Goal: Check status: Check status

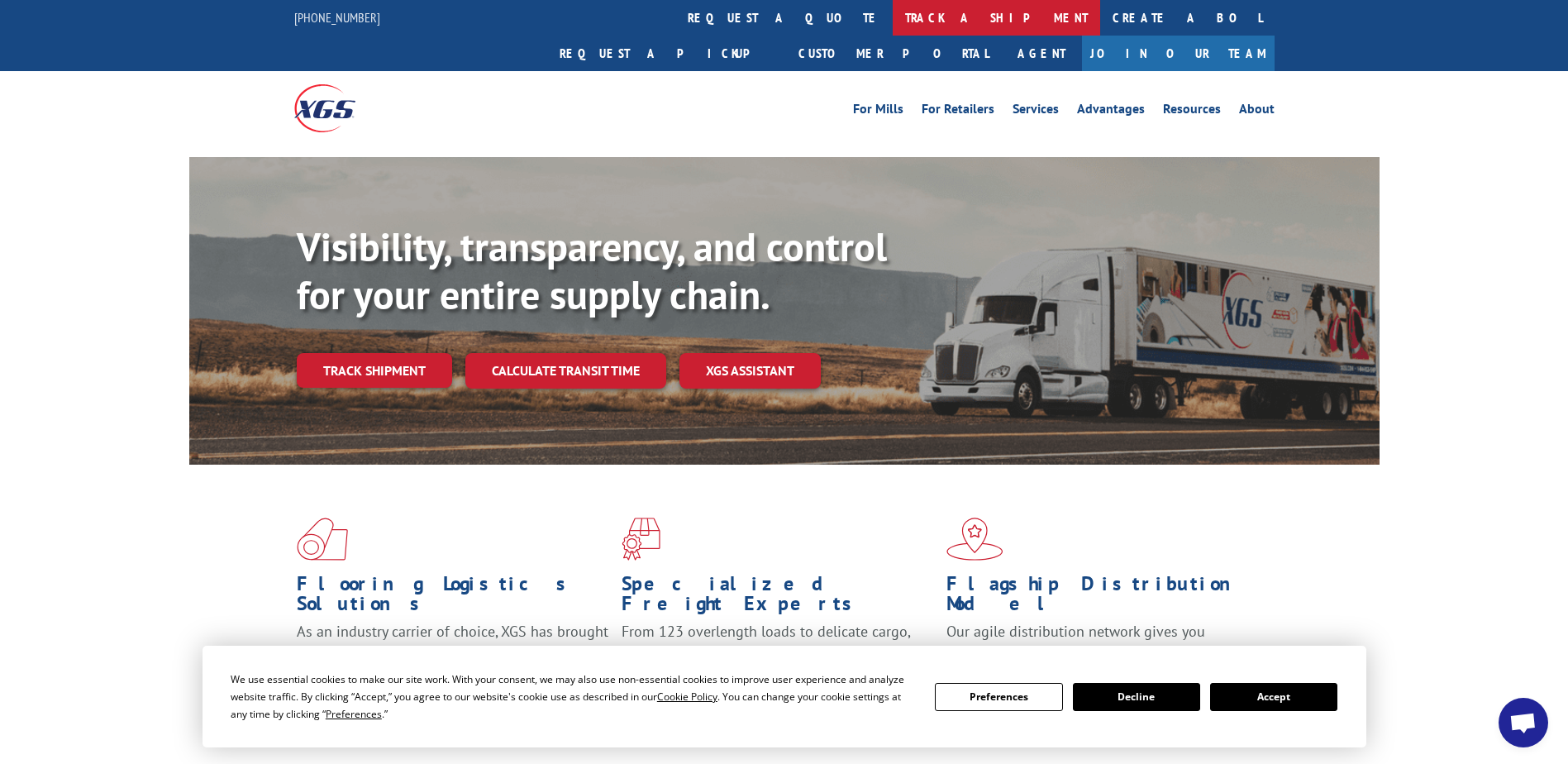
click at [893, 22] on link "track a shipment" at bounding box center [996, 17] width 207 height 35
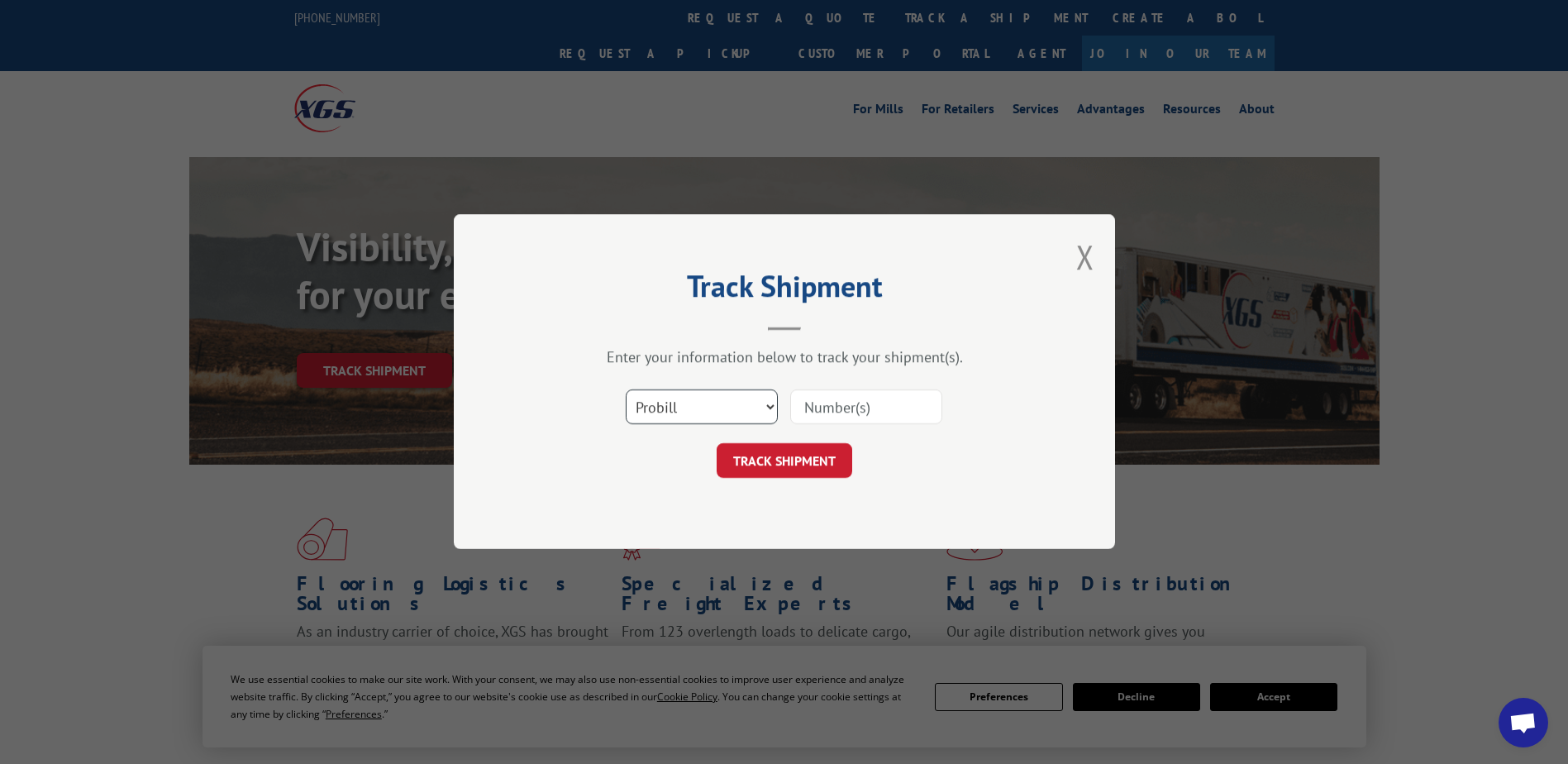
click at [761, 403] on select "Select category... Probill BOL PO" at bounding box center [702, 408] width 152 height 35
select select "bol"
click at [626, 391] on select "Select category... Probill BOL PO" at bounding box center [702, 408] width 152 height 35
click at [839, 411] on input at bounding box center [866, 408] width 152 height 35
paste input "5091232"
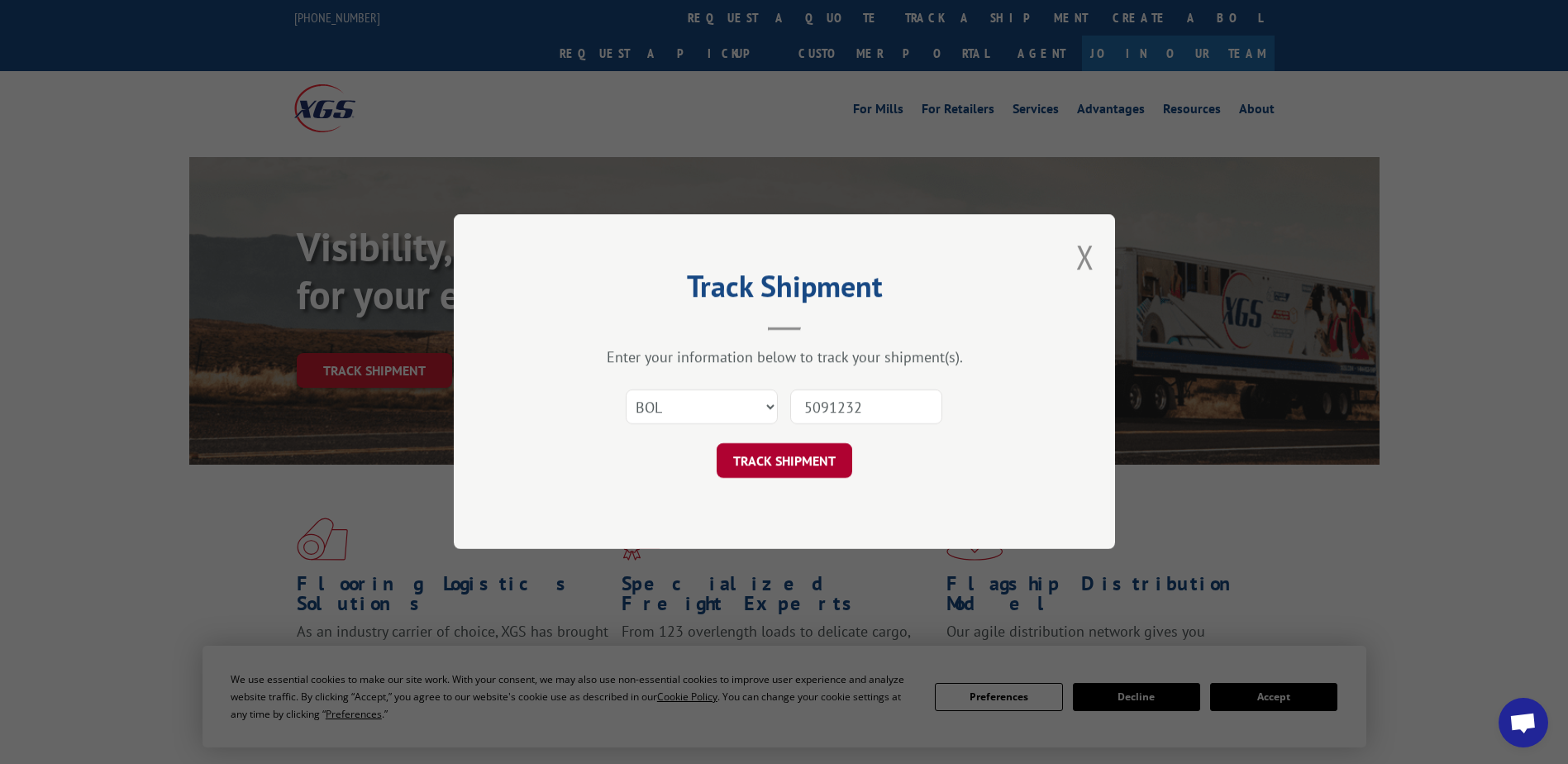
type input "5091232"
click at [800, 463] on button "TRACK SHIPMENT" at bounding box center [784, 461] width 136 height 35
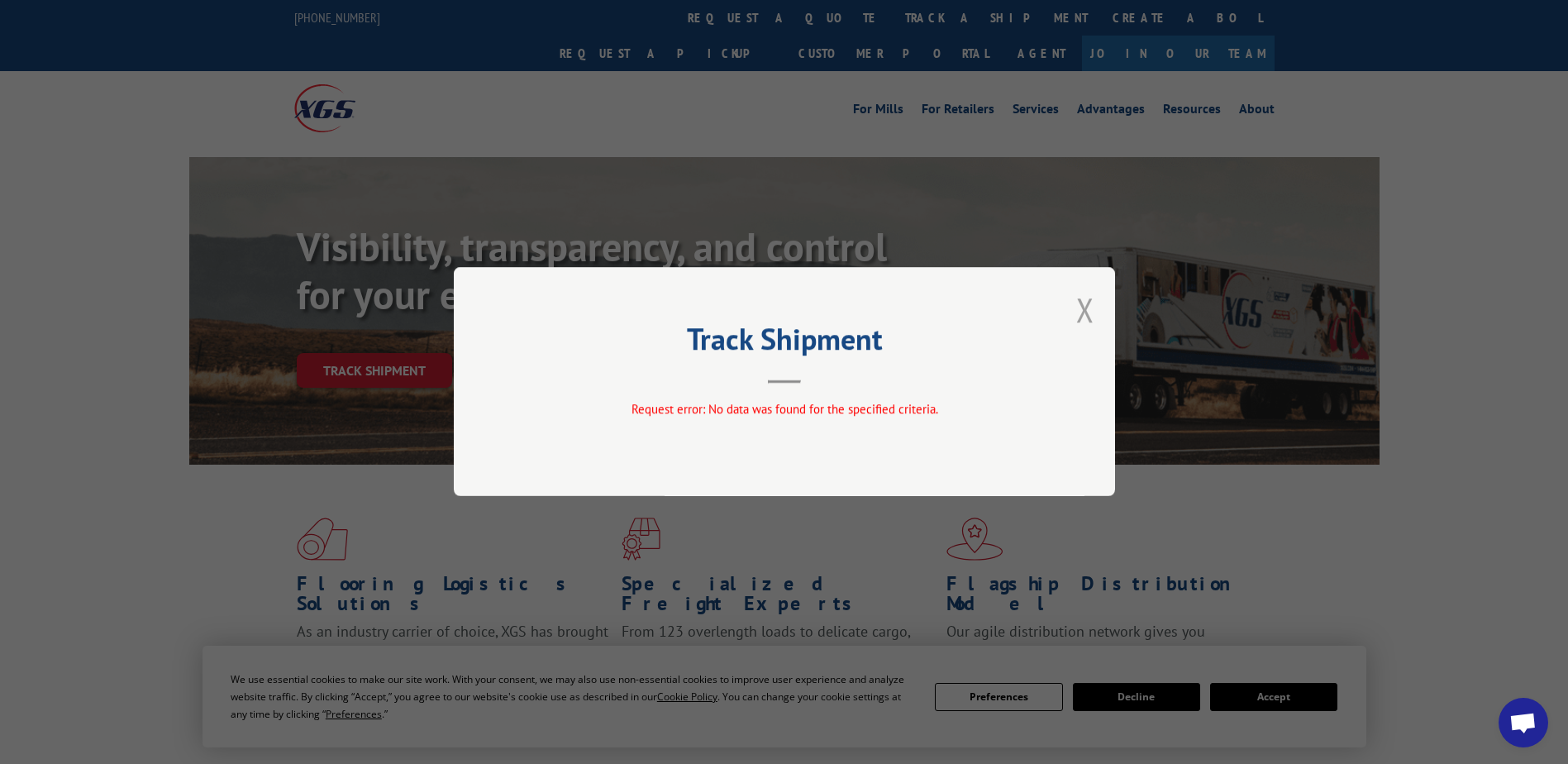
click at [1084, 315] on button "Close modal" at bounding box center [1085, 310] width 18 height 44
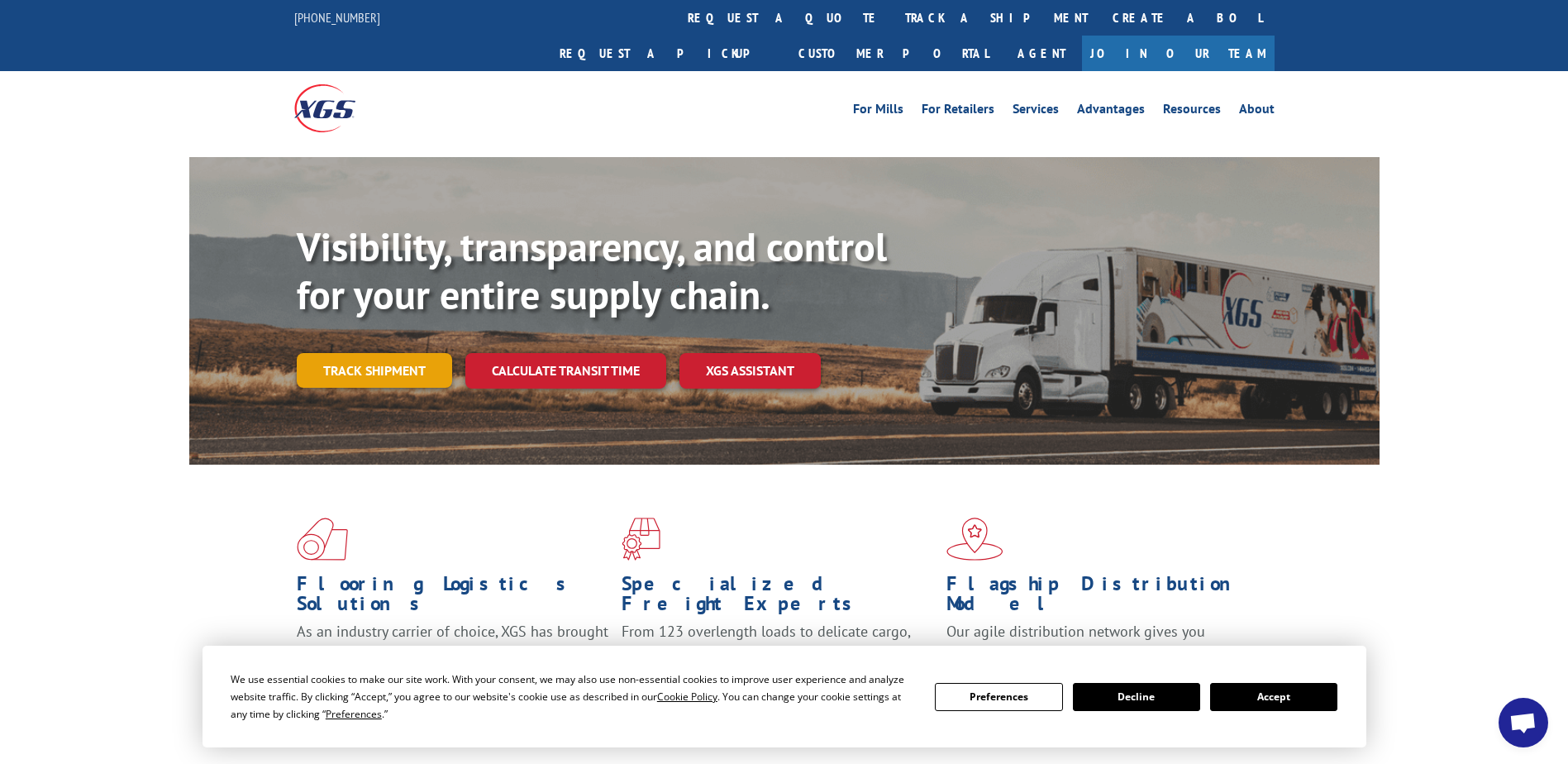
click at [379, 353] on link "Track shipment" at bounding box center [374, 371] width 156 height 35
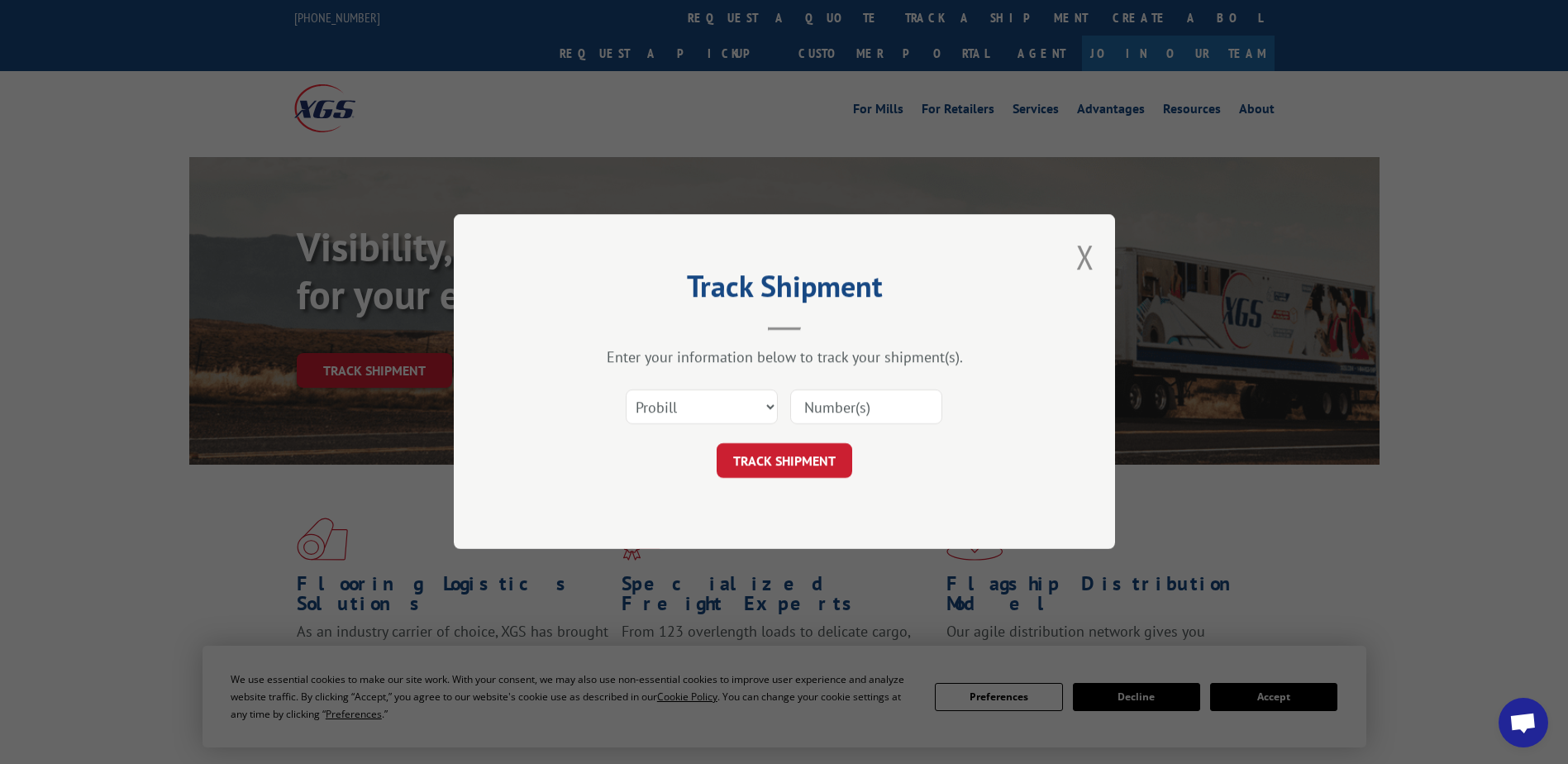
click at [828, 411] on input at bounding box center [866, 408] width 152 height 35
paste input "5091232"
type input "5091232"
click at [785, 468] on button "TRACK SHIPMENT" at bounding box center [784, 461] width 136 height 35
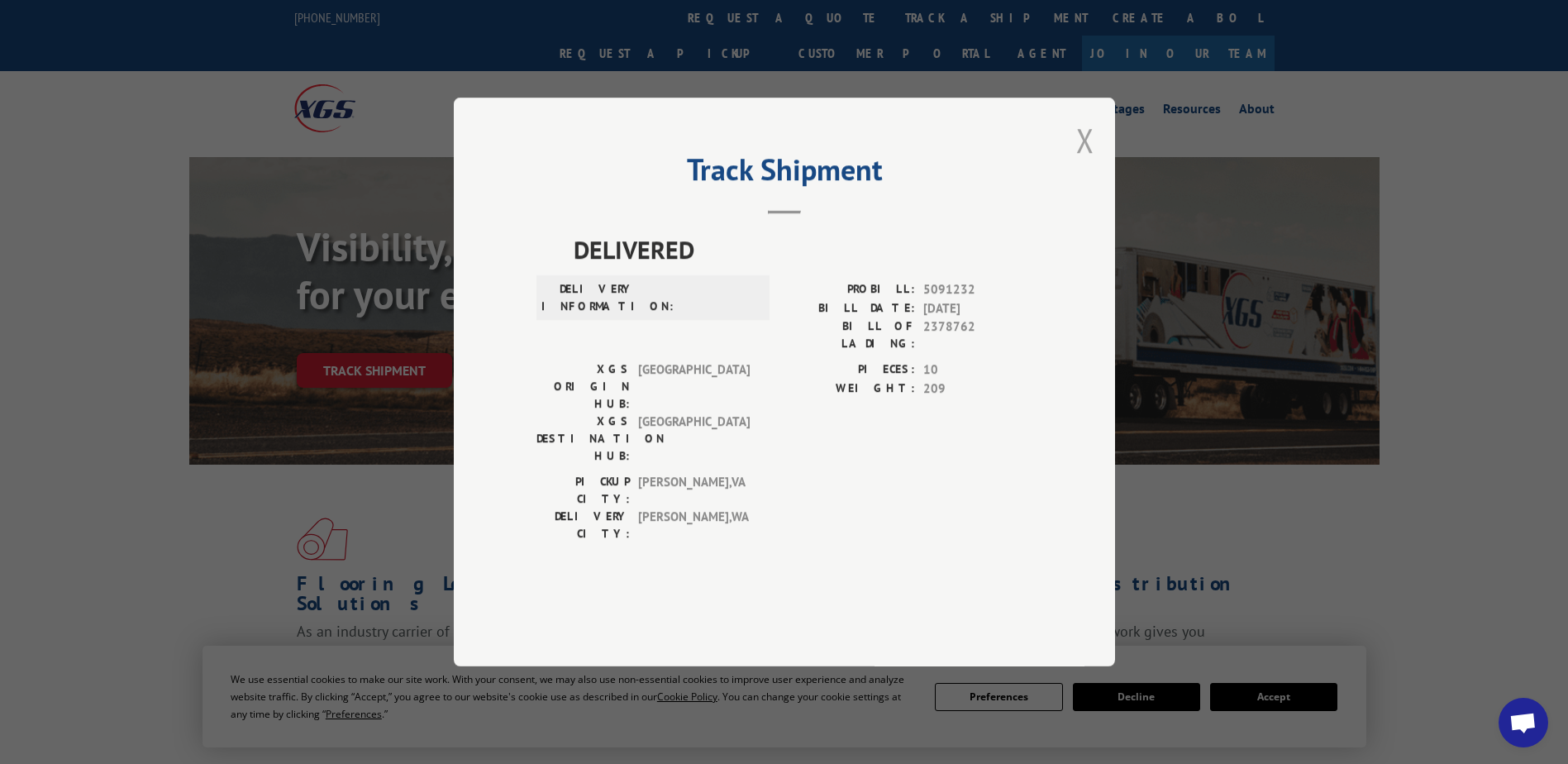
click at [1086, 162] on button "Close modal" at bounding box center [1085, 140] width 18 height 44
